Goal: Task Accomplishment & Management: Manage account settings

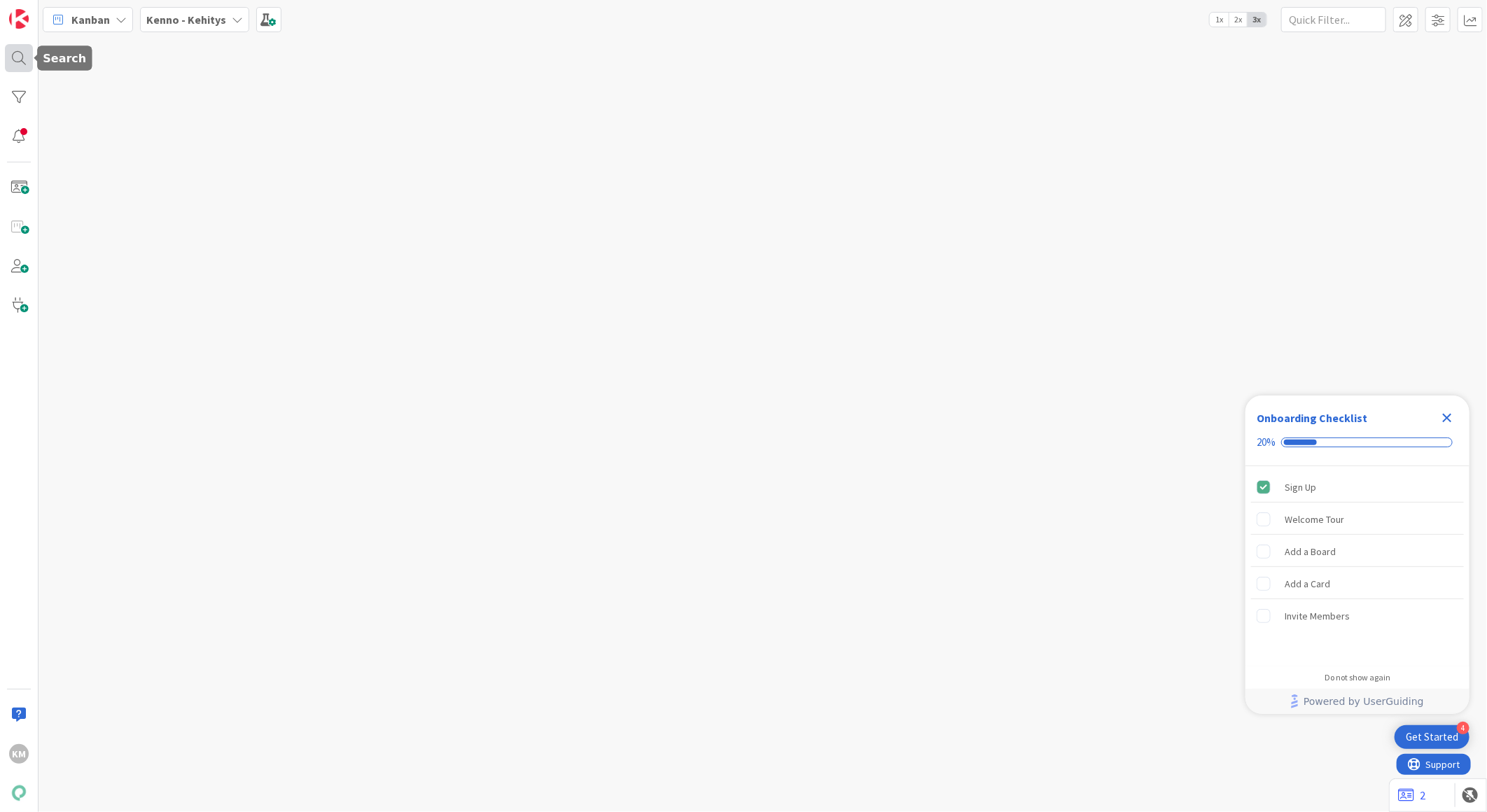
click at [16, 58] on div at bounding box center [19, 58] width 28 height 28
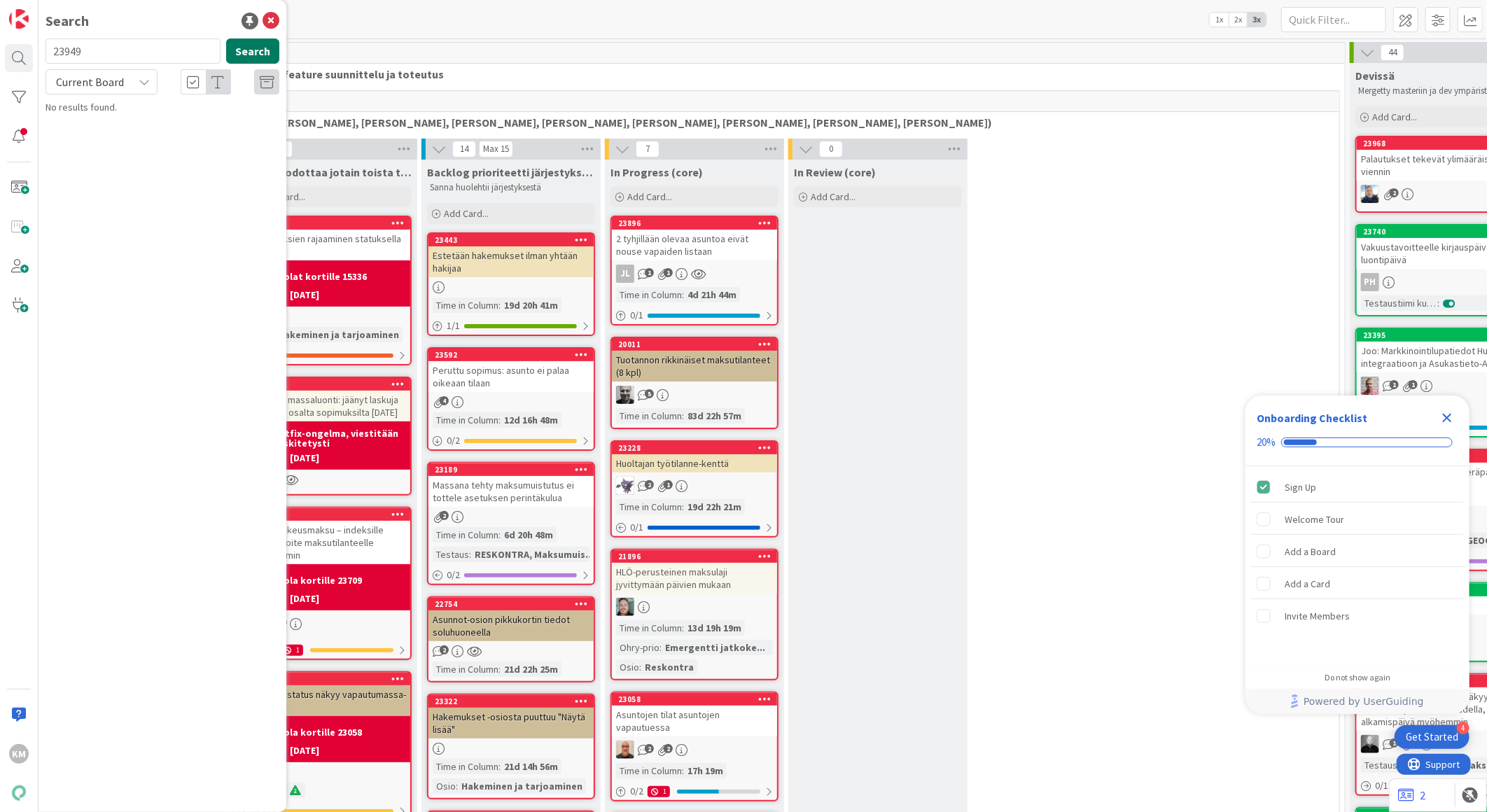
type input "23949"
click at [264, 50] on button "Search" at bounding box center [253, 51] width 53 height 25
drag, startPoint x: 150, startPoint y: 81, endPoint x: 147, endPoint y: 88, distance: 7.6
click at [148, 84] on div "Current Board" at bounding box center [101, 82] width 112 height 25
click at [132, 138] on span "All Boards" at bounding box center [126, 140] width 146 height 21
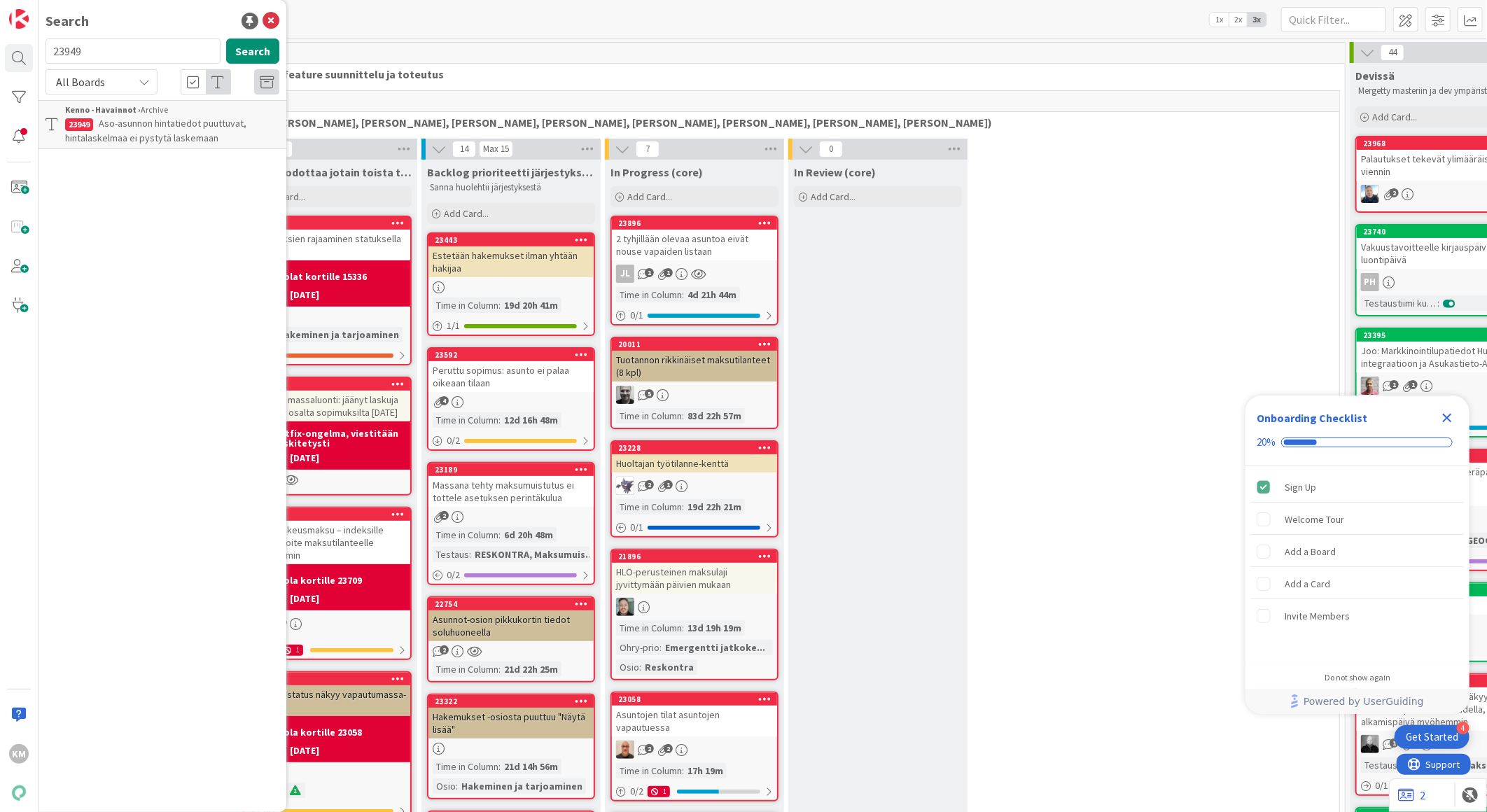
click at [178, 121] on span "Aso-asunnon hintatiedot puuttuvat, hintalaskelmaa ei pystytä laskemaan" at bounding box center [156, 130] width 181 height 27
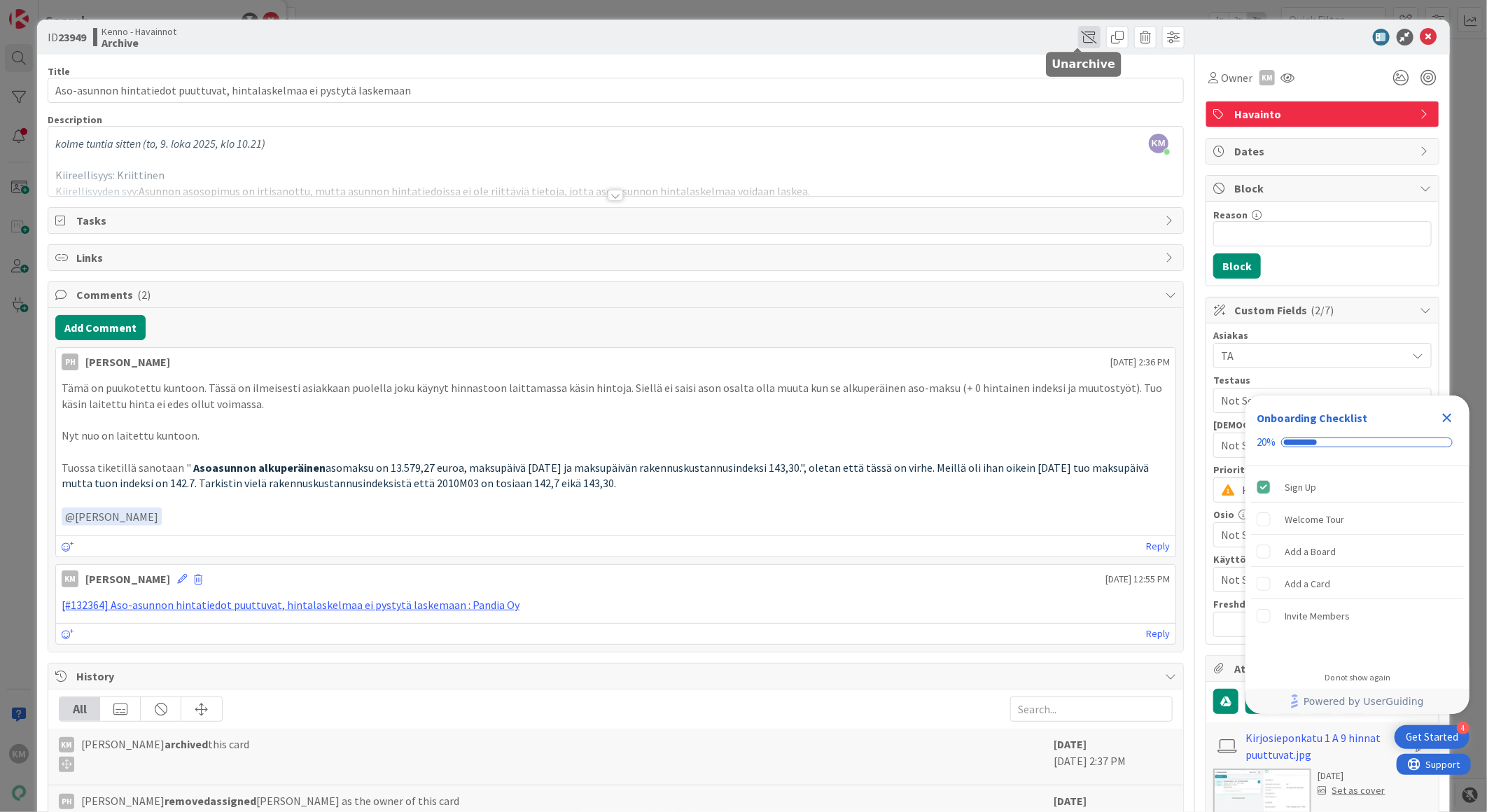
click at [1083, 33] on span at bounding box center [1089, 37] width 22 height 22
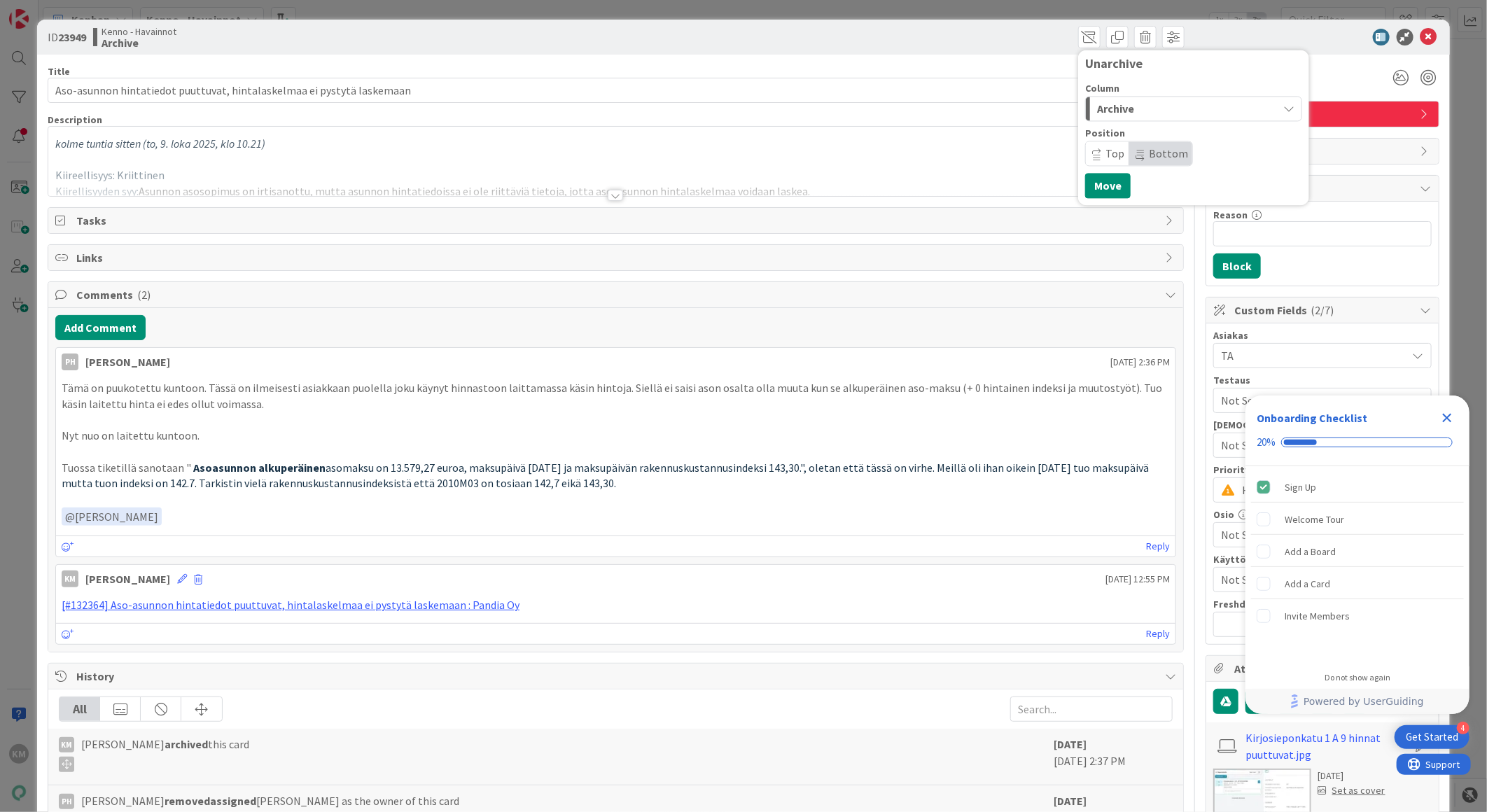
click at [1223, 102] on div "Archive" at bounding box center [1186, 108] width 184 height 22
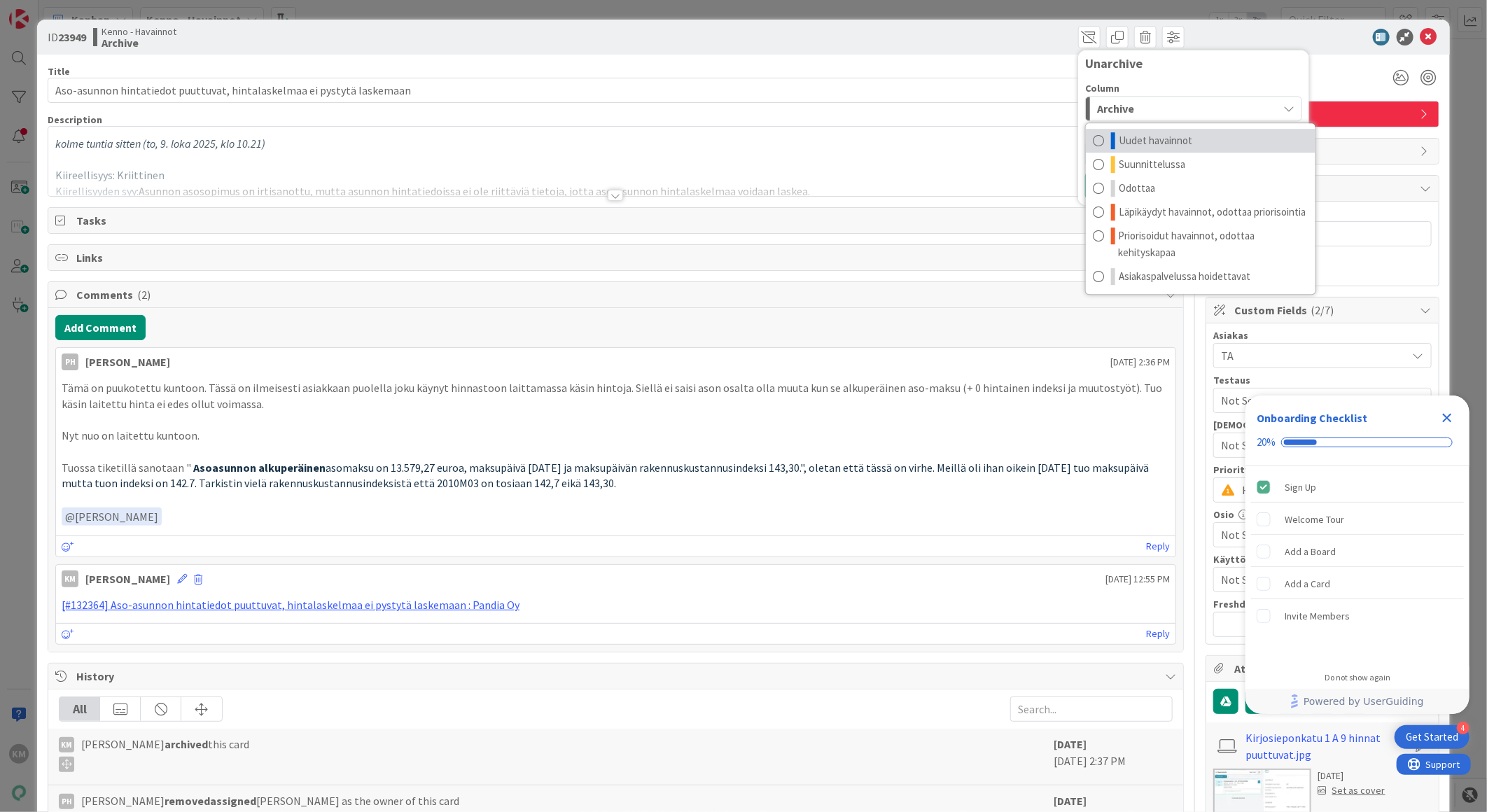
click at [1185, 130] on link "Uudet havainnot" at bounding box center [1200, 141] width 230 height 24
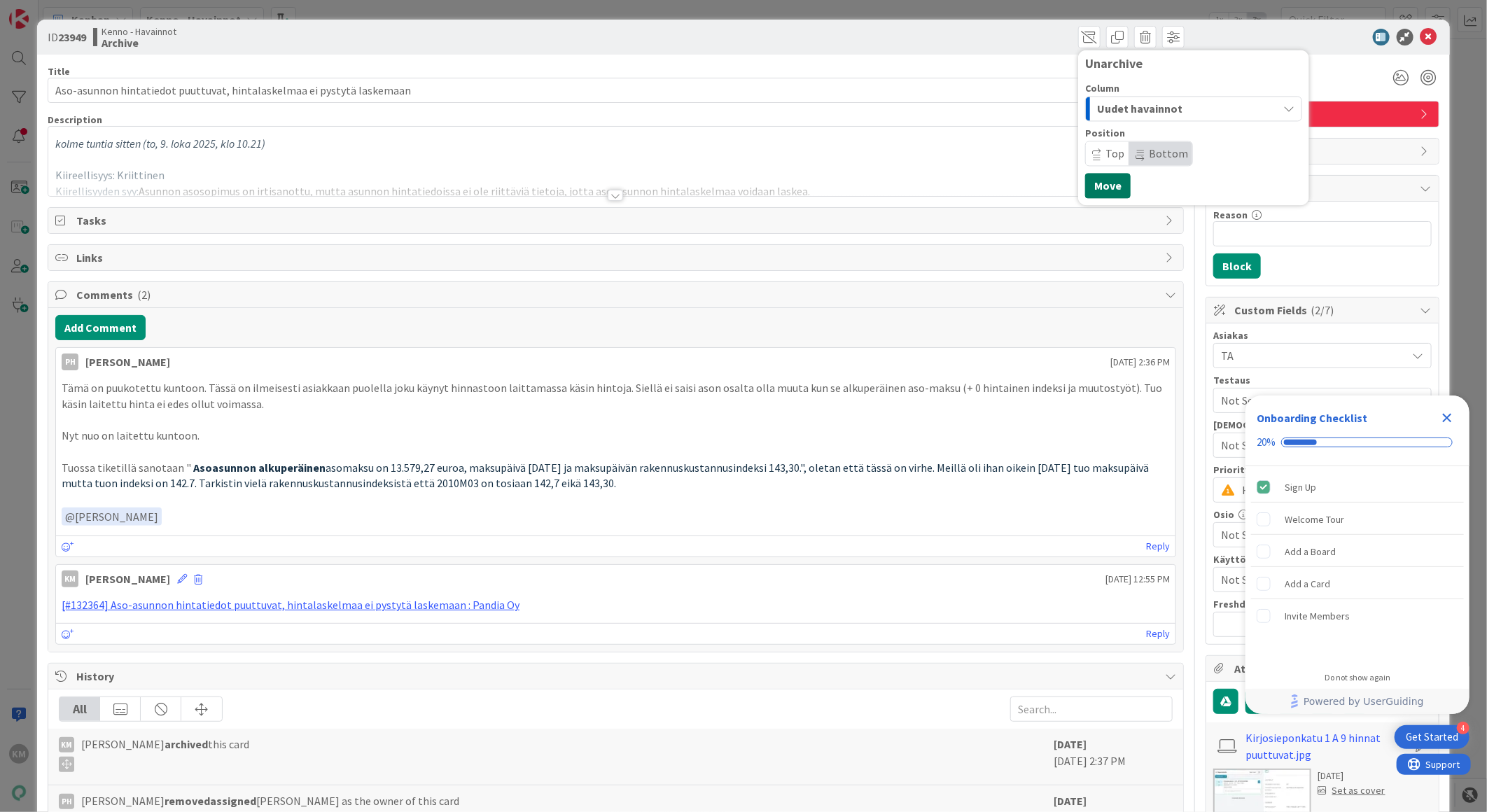
click at [1099, 185] on button "Move" at bounding box center [1108, 186] width 45 height 25
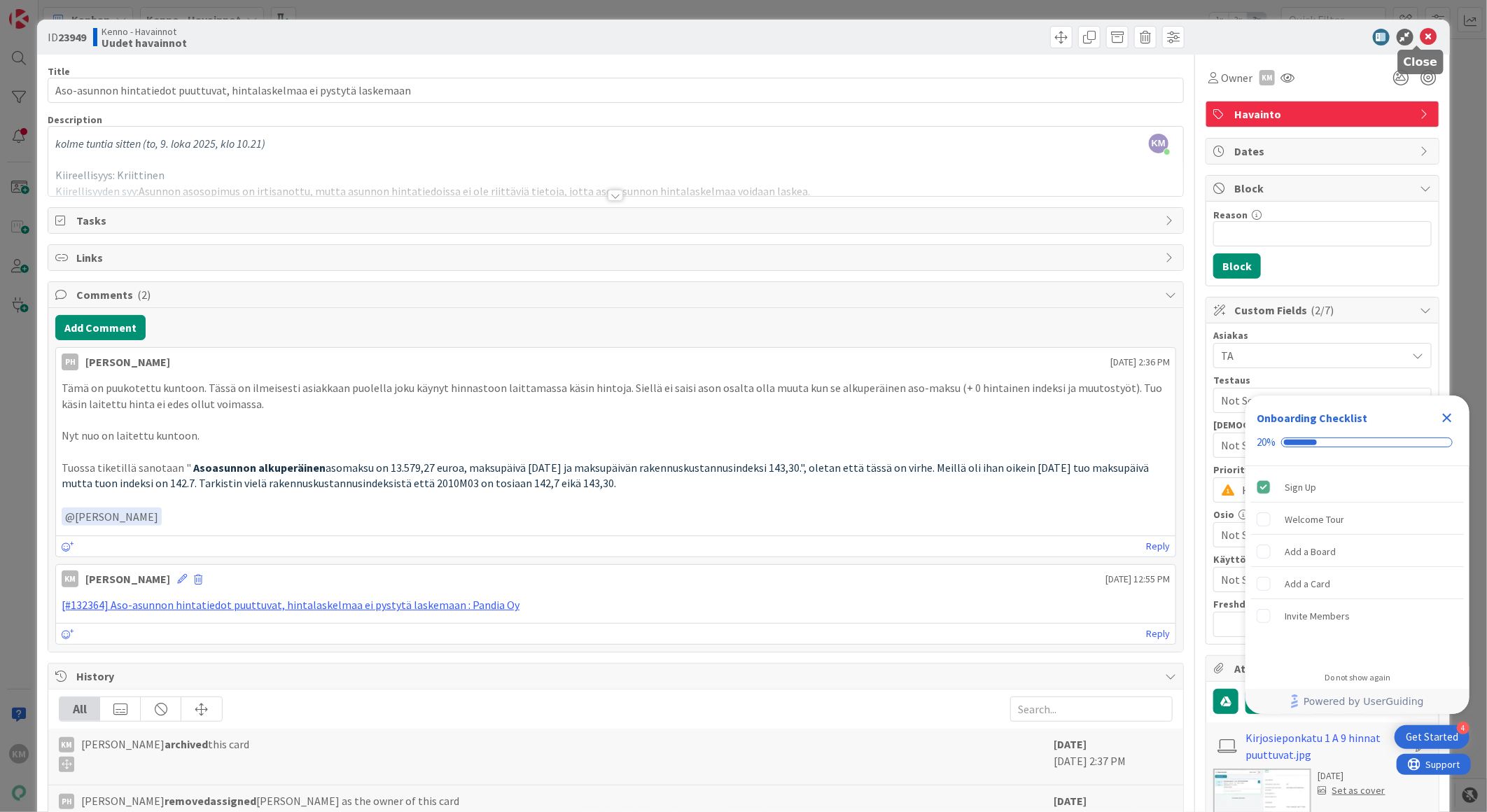
click at [1420, 38] on icon at bounding box center [1428, 37] width 17 height 17
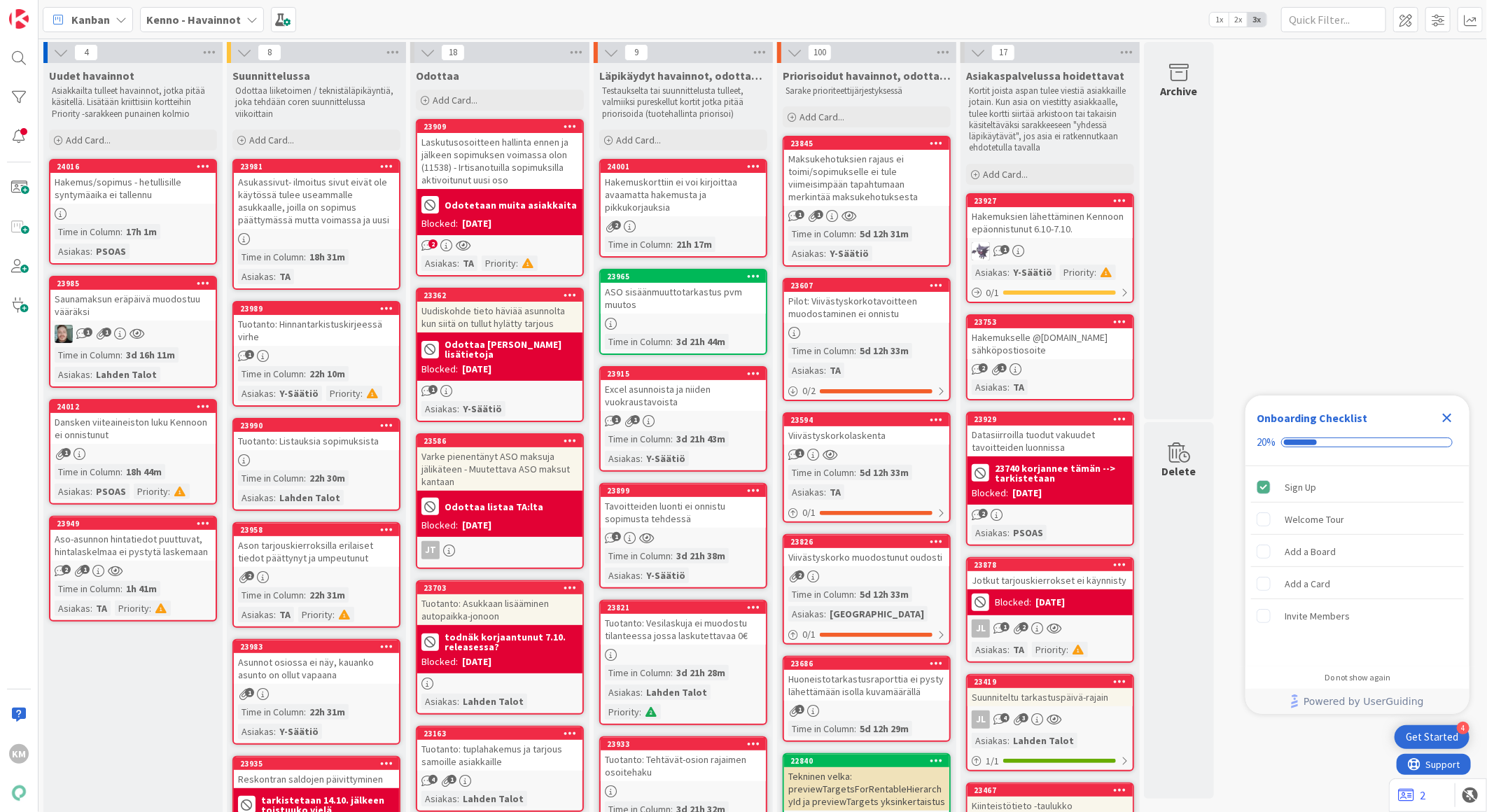
click at [173, 541] on div "Aso-asunnon hintatiedot puuttuvat, hintalaskelmaa ei pystytä laskemaan" at bounding box center [133, 546] width 165 height 31
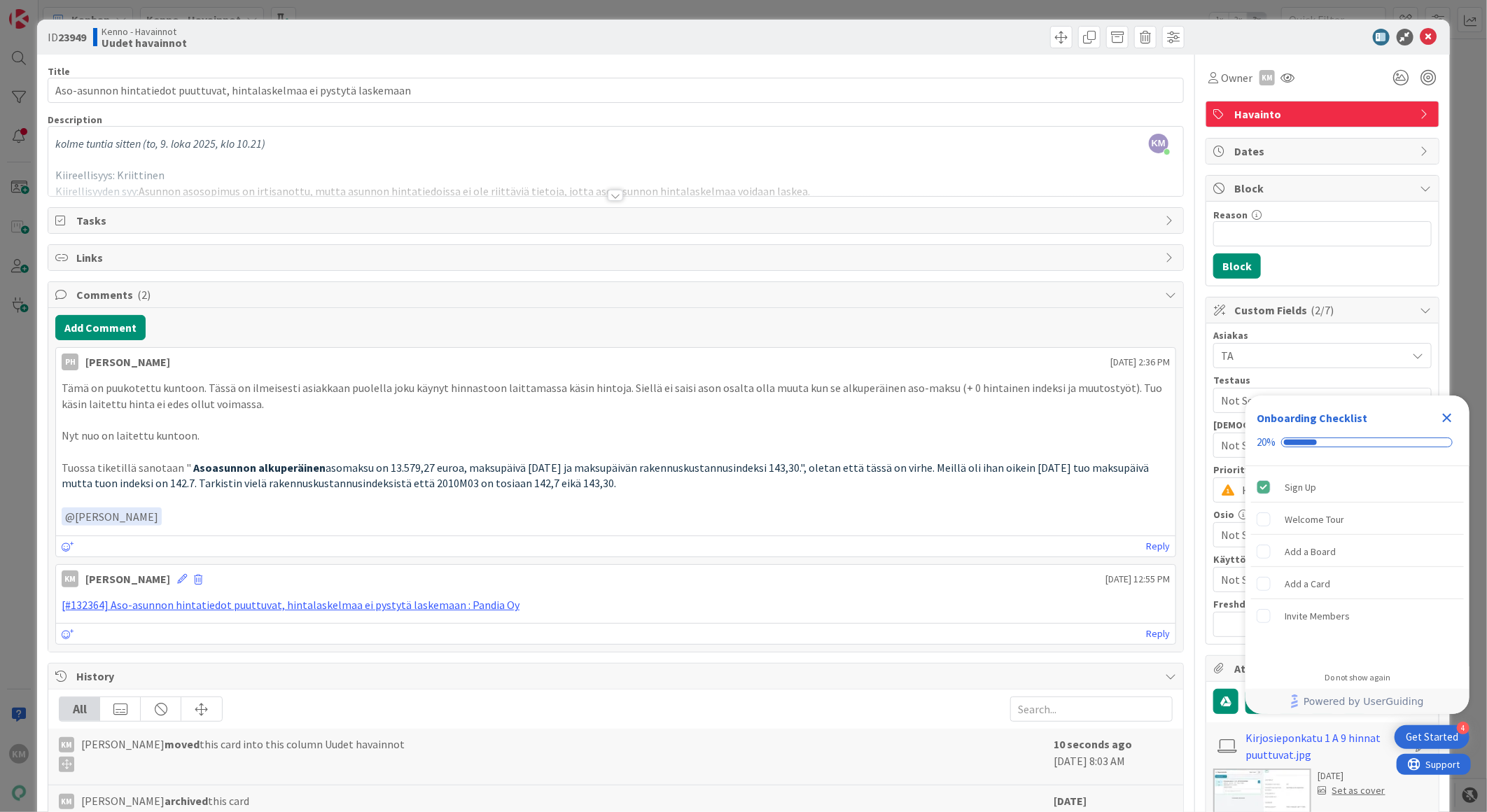
click at [608, 199] on div at bounding box center [615, 195] width 16 height 11
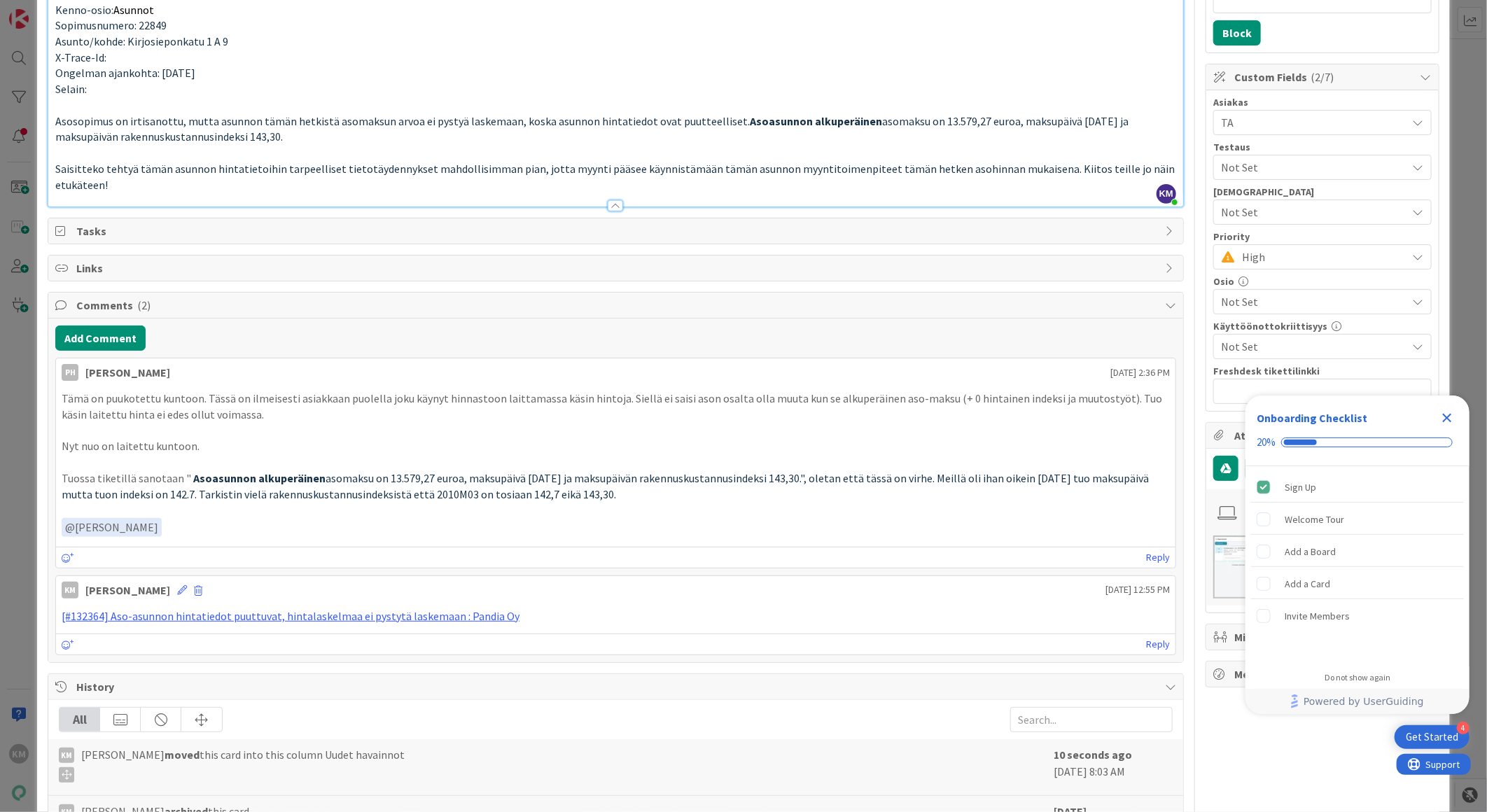
scroll to position [311, 0]
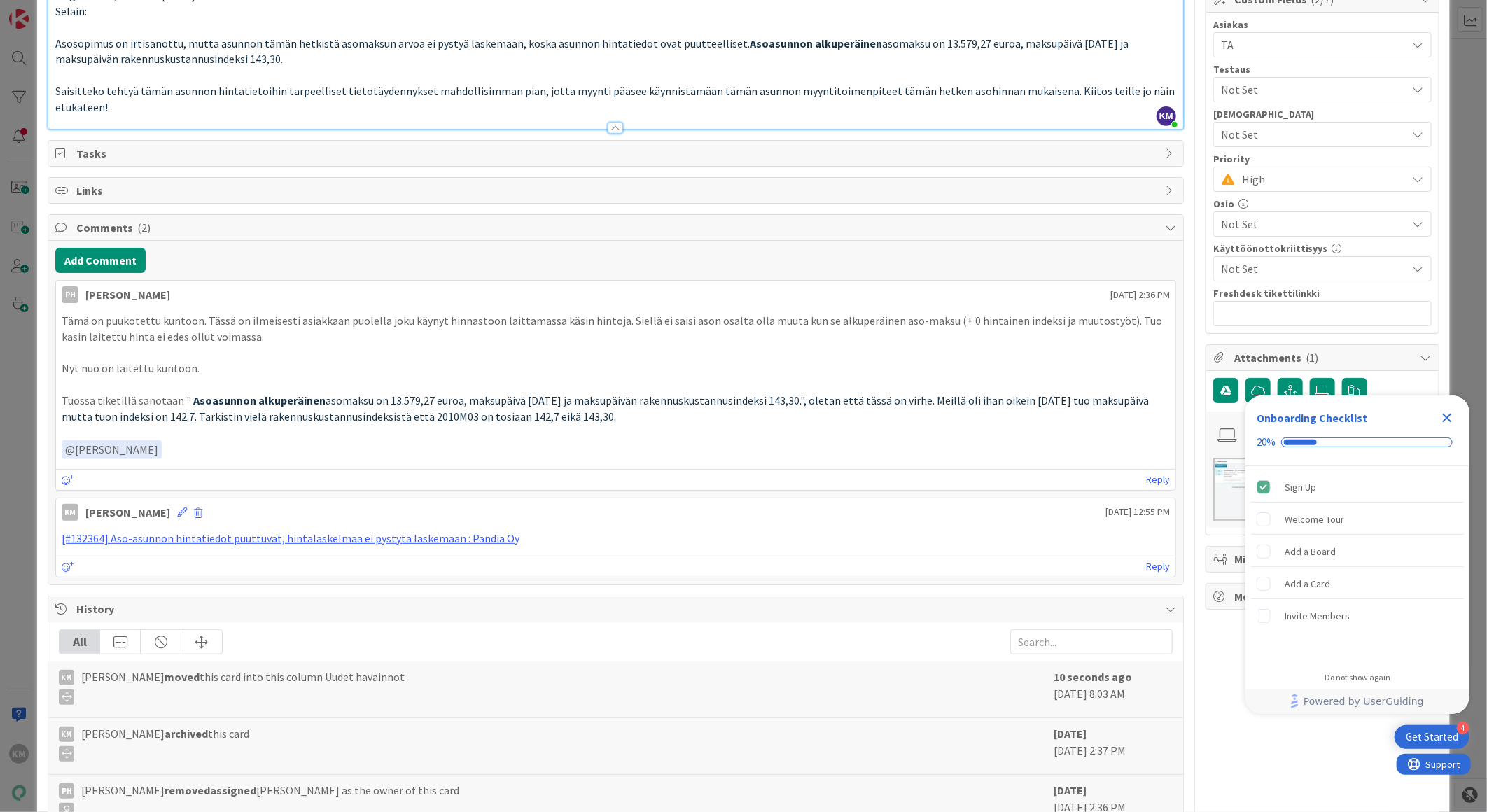
click at [612, 130] on div at bounding box center [615, 127] width 16 height 11
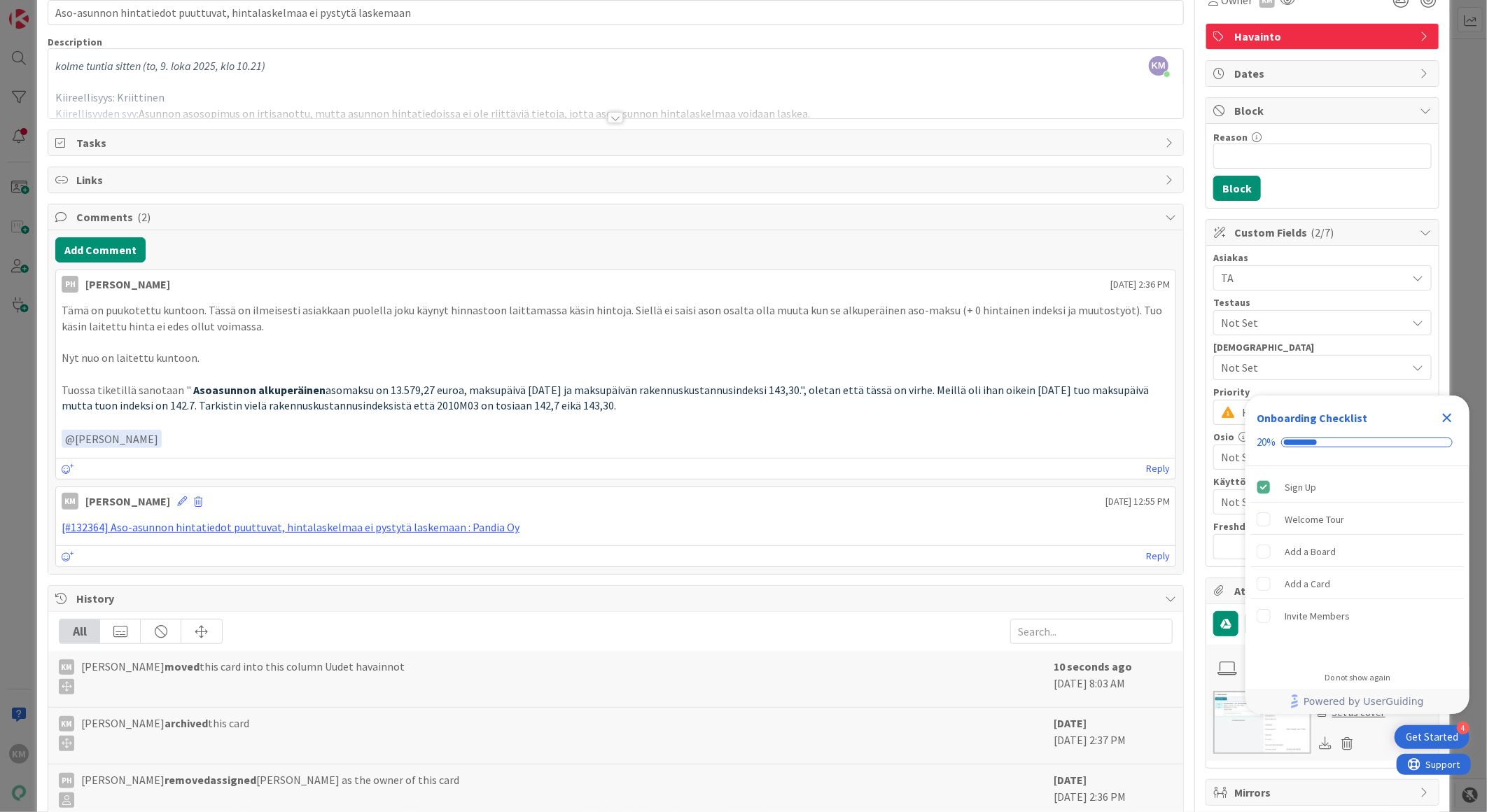
scroll to position [0, 0]
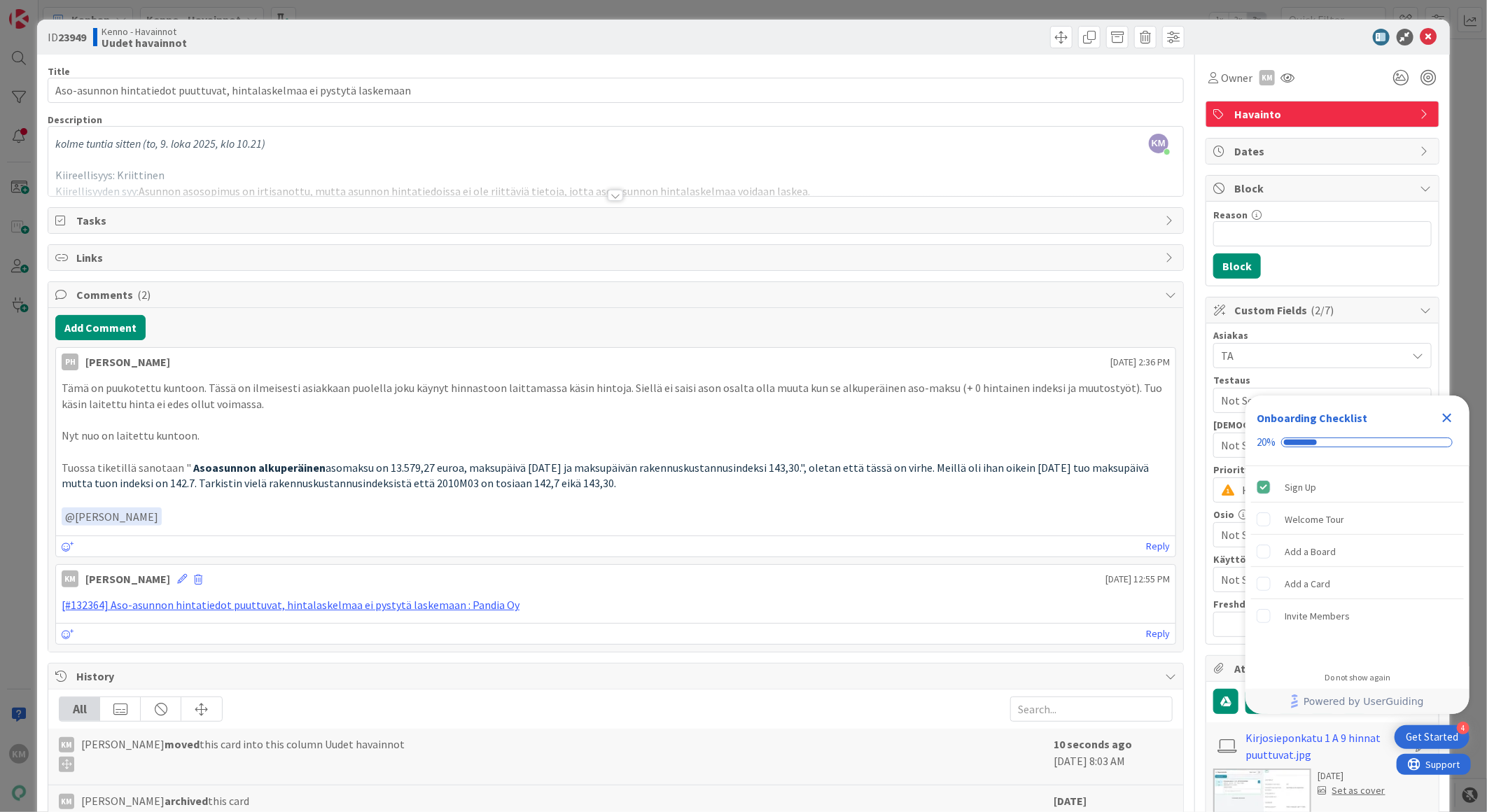
click at [608, 197] on div at bounding box center [615, 195] width 16 height 11
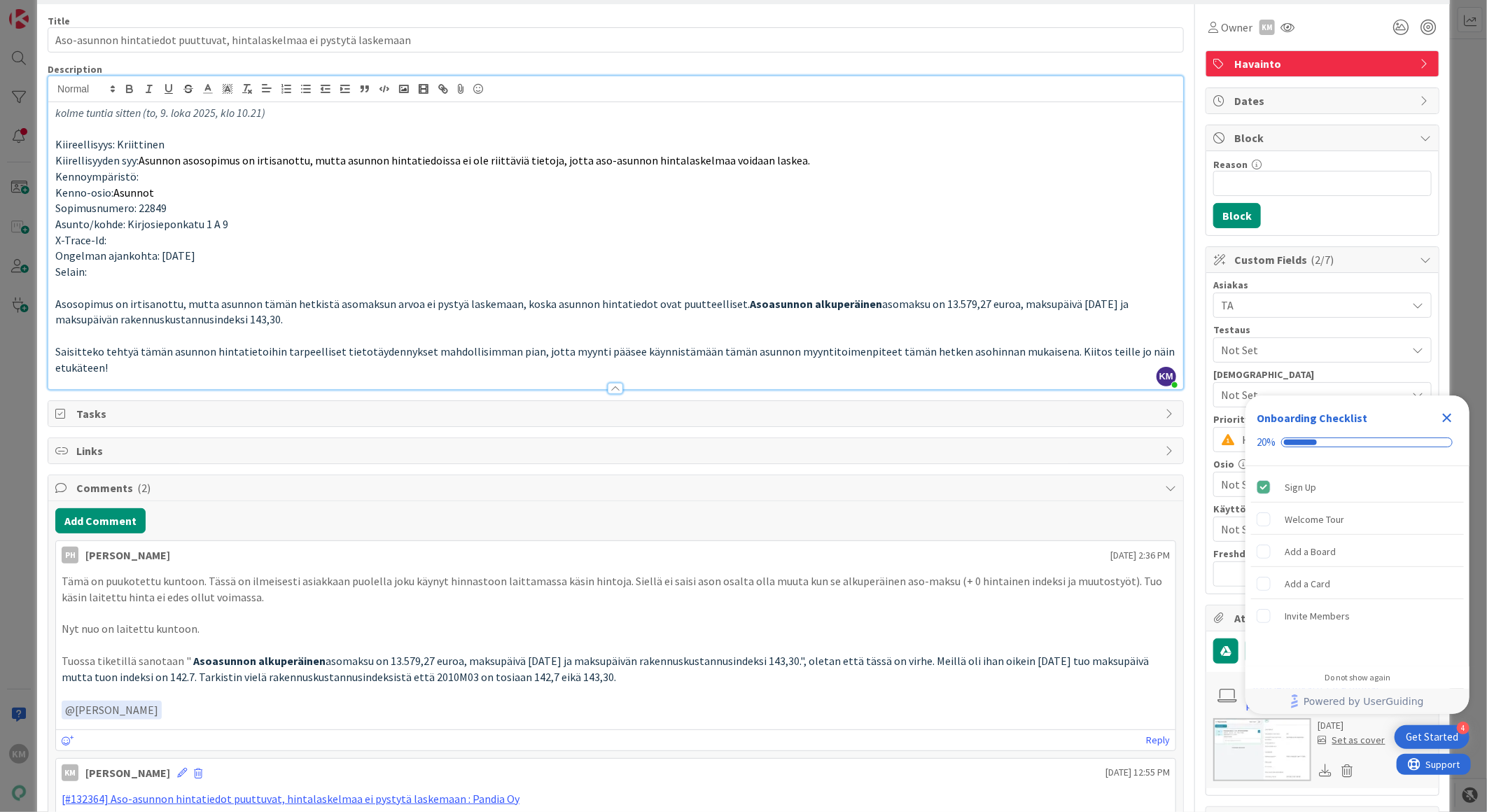
scroll to position [78, 0]
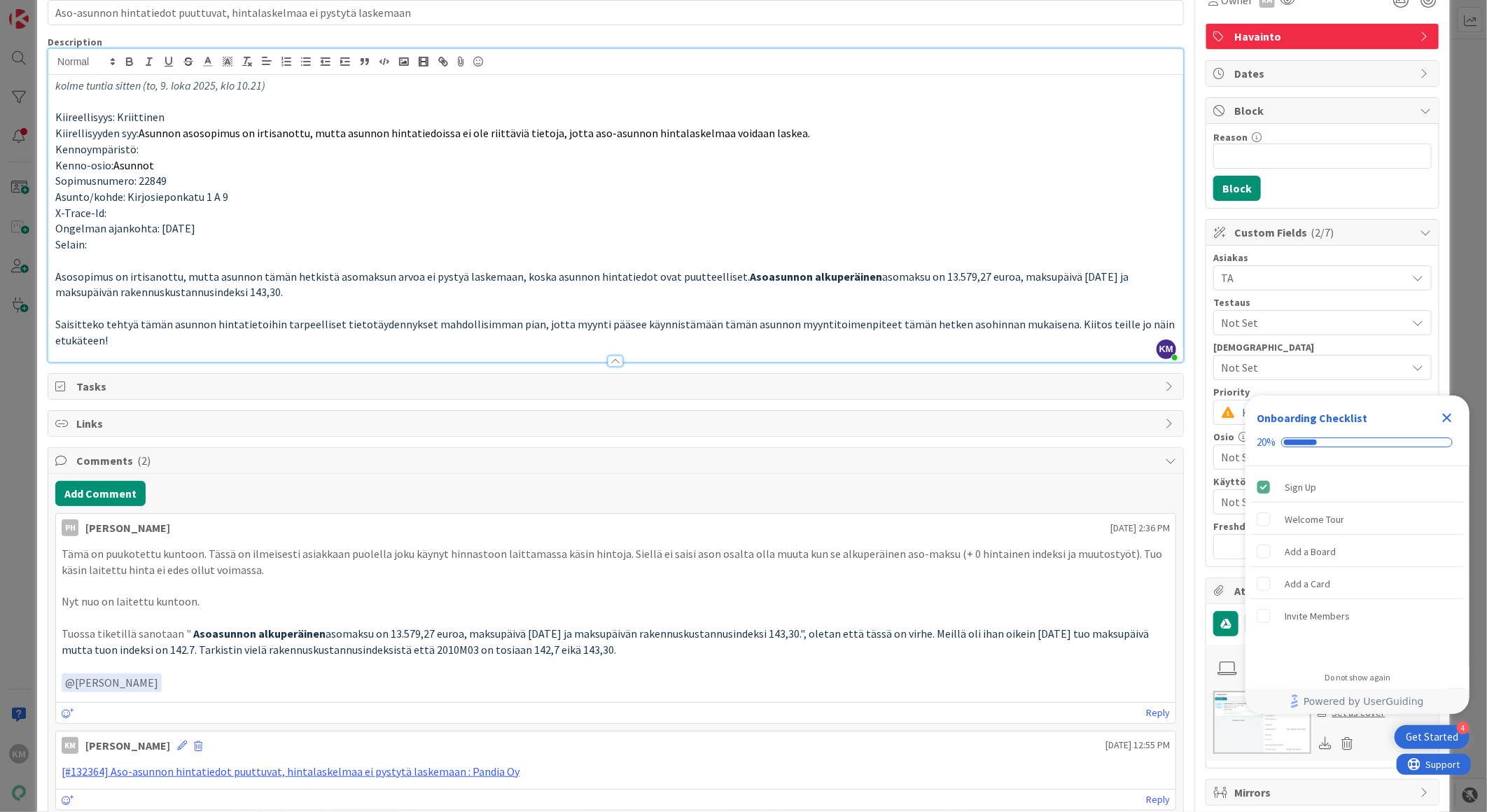
click at [160, 346] on p "Saisitteko tehtyä tämän asunnon hintatietoihin tarpeelliset tietotäydennykset m…" at bounding box center [616, 332] width 1121 height 32
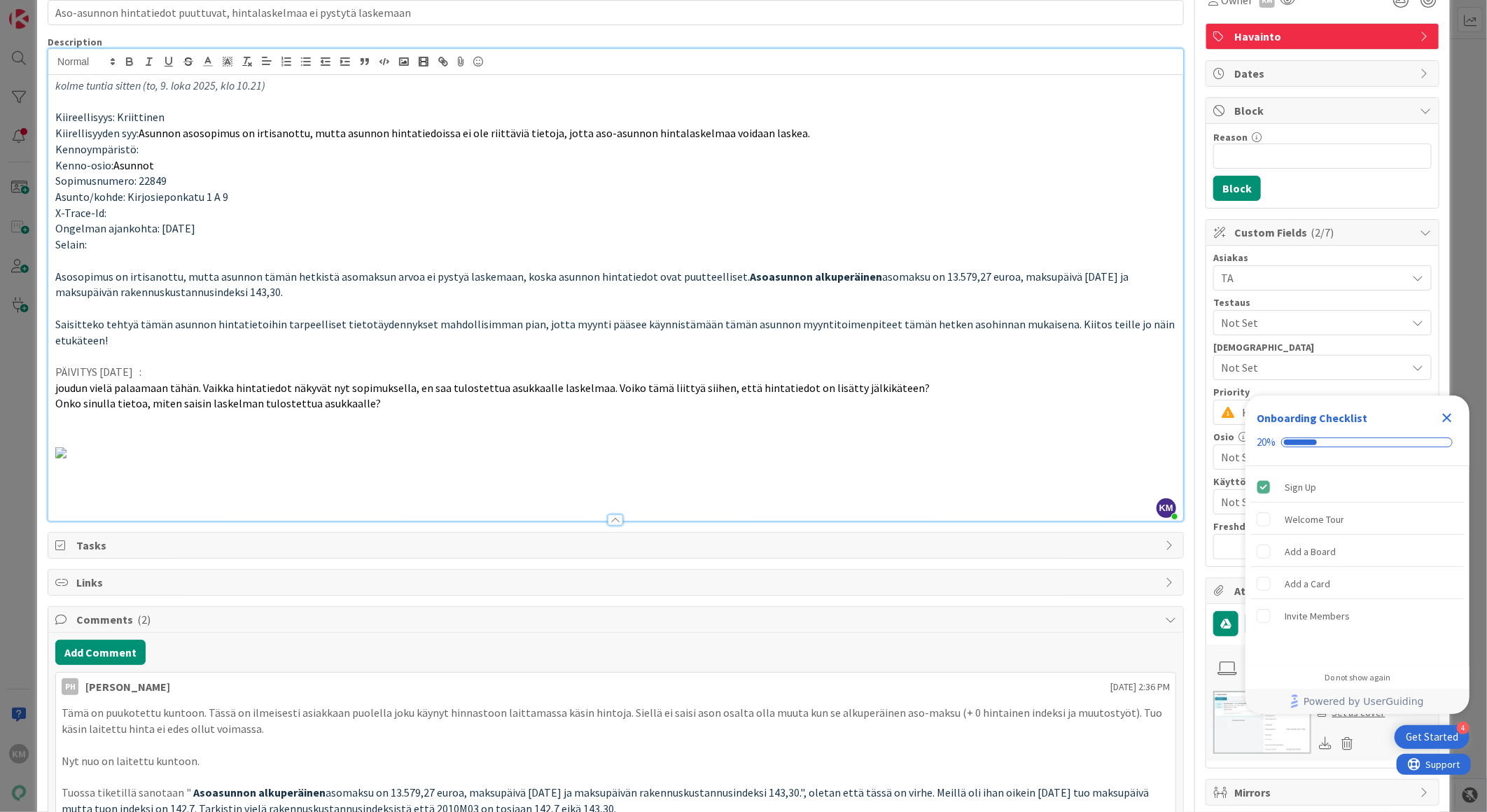
drag, startPoint x: 58, startPoint y: 369, endPoint x: 161, endPoint y: 365, distance: 103.1
click at [161, 365] on p "PÄIVITYS [DATE] :" at bounding box center [616, 372] width 1121 height 16
click at [69, 354] on p at bounding box center [616, 356] width 1121 height 16
drag, startPoint x: 52, startPoint y: 367, endPoint x: 162, endPoint y: 361, distance: 110.2
click at [162, 373] on div "kolme tuntia sitten ([DATE] 10.21) Kiireellisyys: Kriittinen Kiirellisyyden syy…" at bounding box center [615, 298] width 1135 height 446
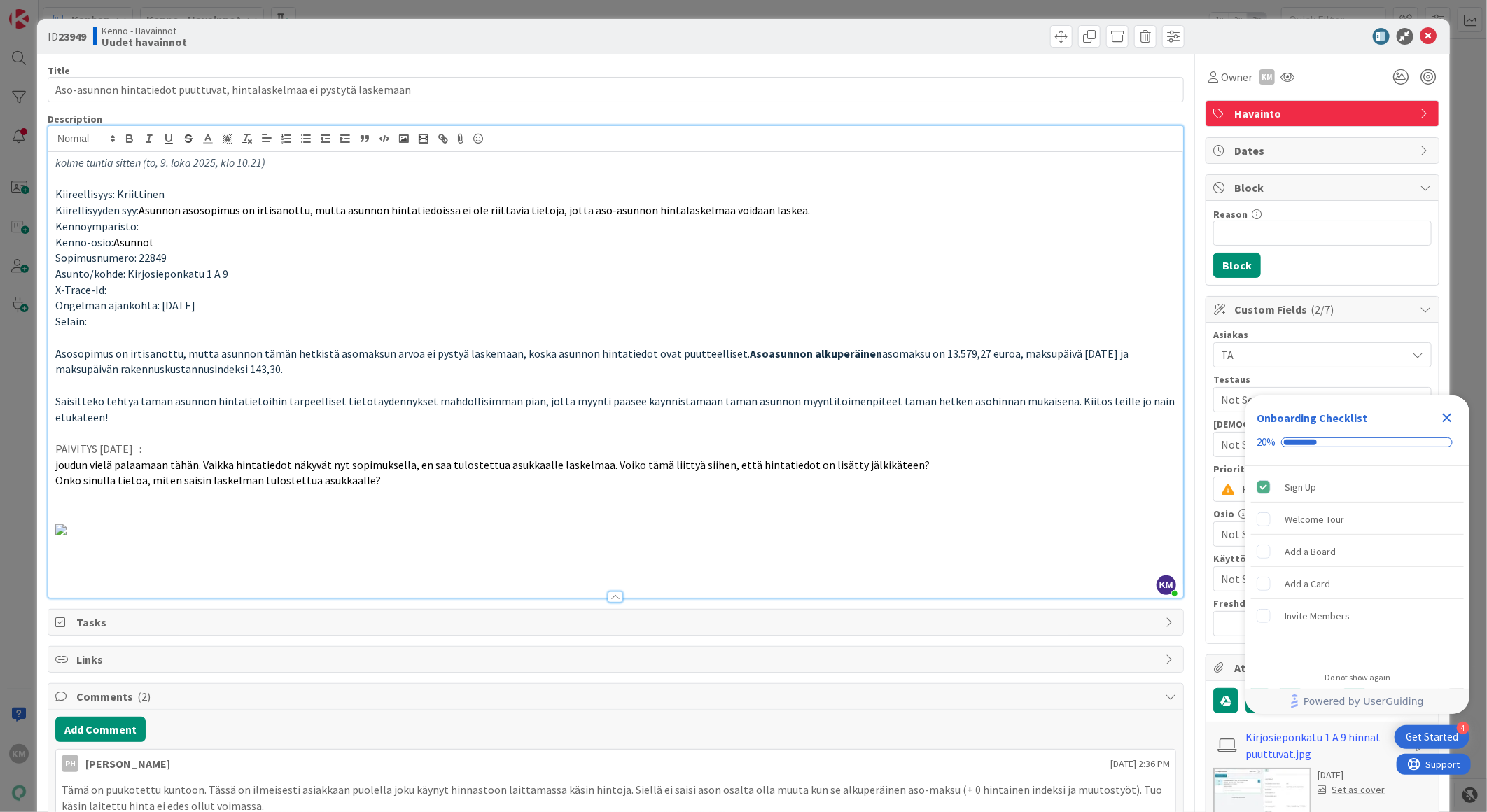
scroll to position [0, 0]
click at [127, 141] on icon "button" at bounding box center [129, 139] width 13 height 13
click at [655, 438] on p at bounding box center [616, 434] width 1121 height 16
click at [1423, 38] on icon at bounding box center [1428, 37] width 17 height 17
